Goal: Task Accomplishment & Management: Use online tool/utility

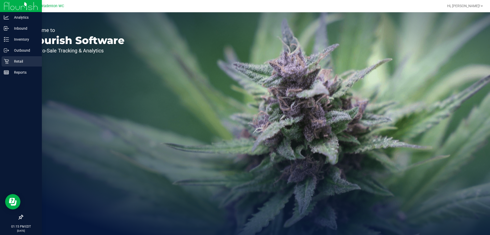
click at [24, 57] on div "Retail" at bounding box center [22, 61] width 40 height 10
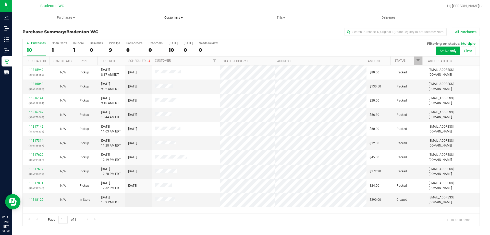
click at [175, 17] on span "Customers" at bounding box center [173, 17] width 107 height 5
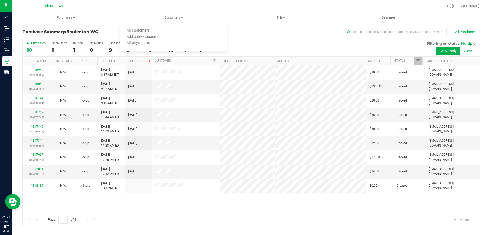
click at [297, 27] on div "Purchase Summary: Bradenton WC All Purchases All Purchases 10 Open Carts 1 In S…" at bounding box center [251, 126] width 478 height 208
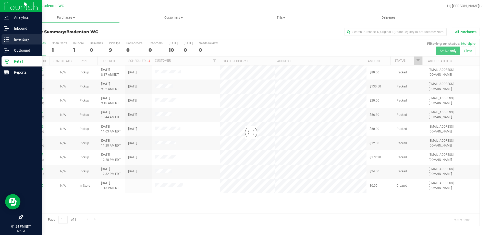
click at [24, 39] on p "Inventory" at bounding box center [24, 39] width 31 height 6
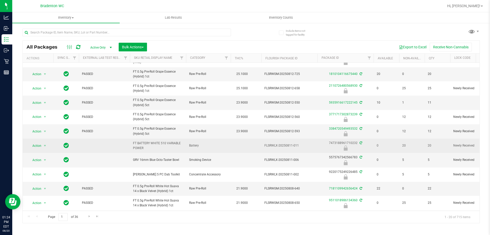
scroll to position [151, 0]
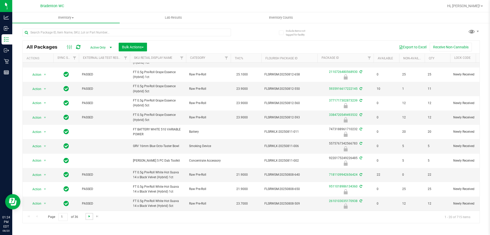
click at [87, 216] on span "Go to the next page" at bounding box center [89, 216] width 4 height 4
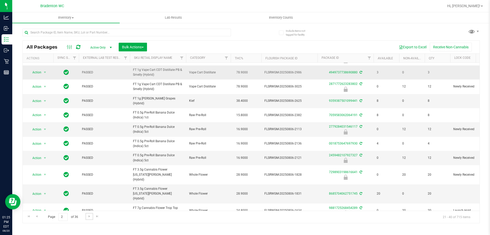
scroll to position [149, 0]
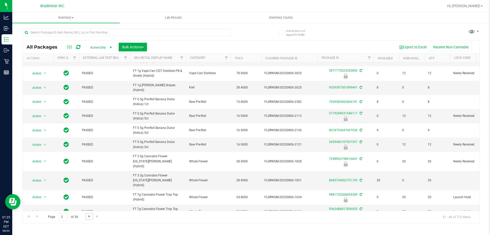
click at [90, 215] on span "Go to the next page" at bounding box center [89, 216] width 4 height 4
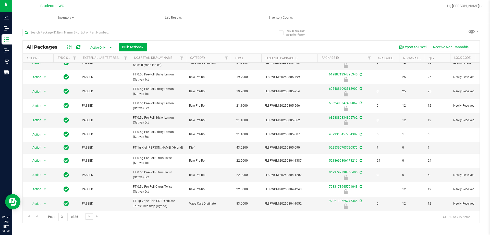
scroll to position [140, 0]
click at [91, 216] on span "Go to the next page" at bounding box center [89, 216] width 4 height 4
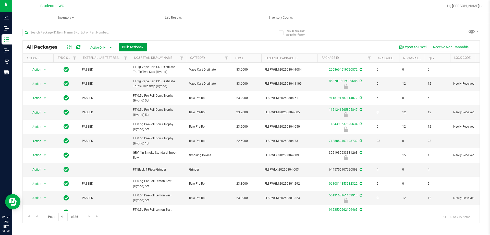
click at [128, 45] on span "Bulk Actions" at bounding box center [133, 47] width 22 height 4
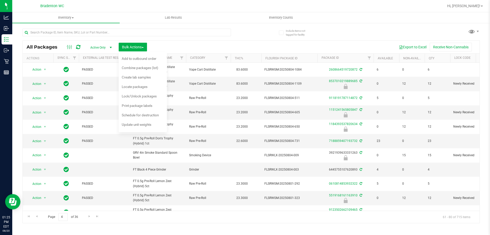
click at [387, 31] on div "All Packages Active Only Active Only Lab Samples Locked All External Internal B…" at bounding box center [251, 123] width 458 height 199
click at [136, 224] on div "Inventory All packages All inventory Waste log Create inventory Lab Results Inv…" at bounding box center [251, 123] width 478 height 222
click at [89, 214] on span "Go to the next page" at bounding box center [89, 216] width 4 height 4
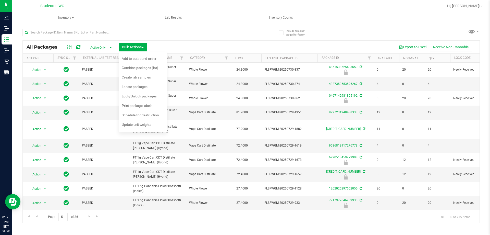
click at [258, 39] on div "All Packages Active Only Active Only Lab Samples Locked All External Internal B…" at bounding box center [251, 123] width 458 height 199
click at [364, 45] on div "Export to Excel Receive Non-Cannabis" at bounding box center [313, 47] width 325 height 9
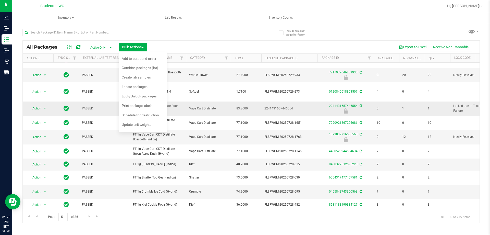
scroll to position [141, 0]
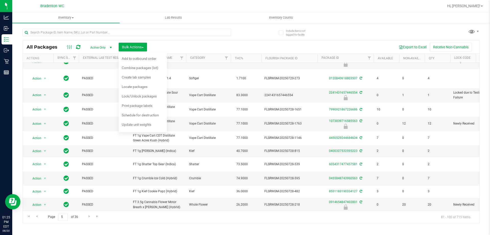
click at [134, 220] on div "Page 5 of 36 81 - 100 of 715 items" at bounding box center [251, 216] width 457 height 12
click at [145, 46] on button "Bulk Actions" at bounding box center [133, 47] width 28 height 9
